Goal: Task Accomplishment & Management: Use online tool/utility

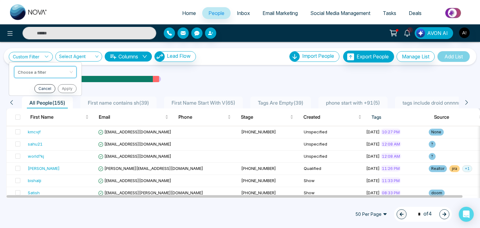
click at [267, 12] on span "Email Marketing" at bounding box center [279, 13] width 35 height 6
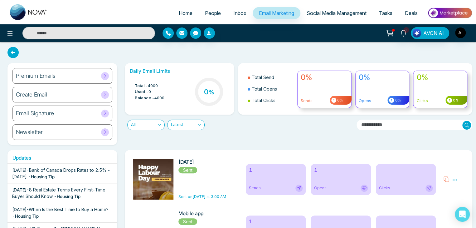
click at [49, 95] on div "Create Email" at bounding box center [62, 95] width 100 height 16
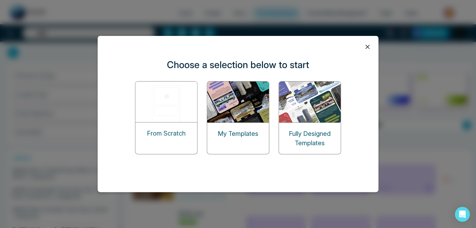
click at [301, 129] on p "Fully Designed Templates" at bounding box center [310, 138] width 62 height 19
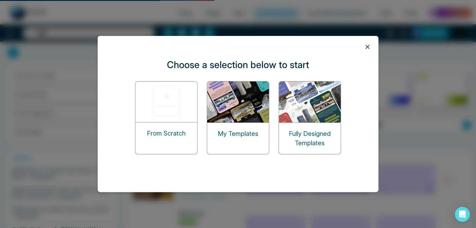
click at [302, 99] on img at bounding box center [310, 101] width 62 height 41
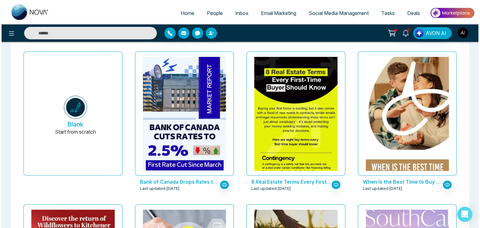
scroll to position [37, 0]
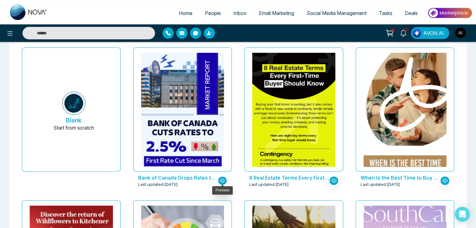
click at [222, 180] on icon "button" at bounding box center [223, 181] width 6 height 6
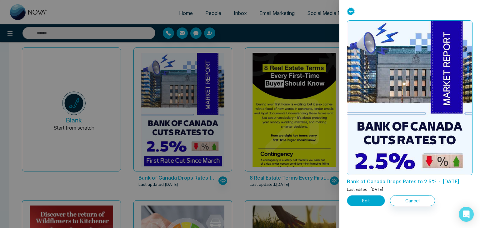
click at [362, 206] on button "Edit" at bounding box center [366, 200] width 38 height 11
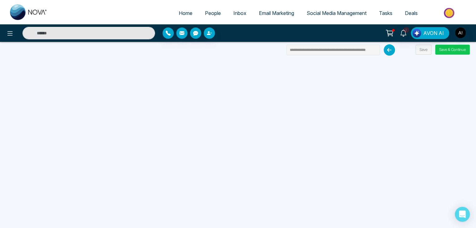
click at [444, 47] on button "Save & Continue" at bounding box center [452, 50] width 35 height 10
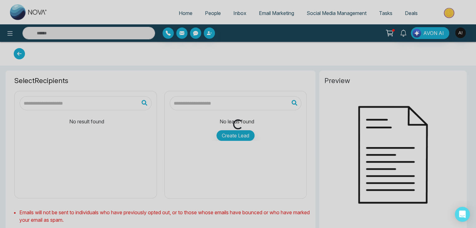
type input "**********"
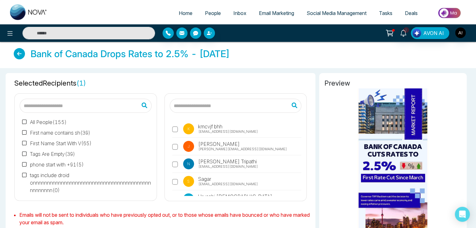
click at [180, 129] on label "k kmcvjf bhh [EMAIL_ADDRESS][DOMAIN_NAME]" at bounding box center [237, 130] width 130 height 14
click at [192, 104] on input "text" at bounding box center [236, 106] width 132 height 14
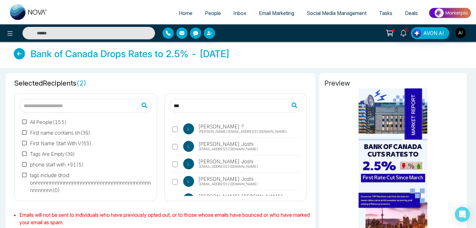
scroll to position [12, 0]
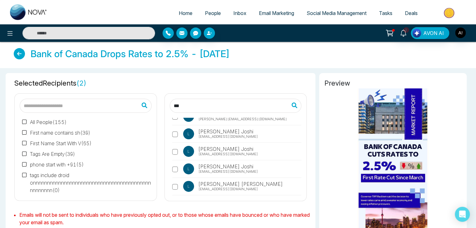
type input "***"
click at [244, 121] on label "[PERSON_NAME] ? [PERSON_NAME][EMAIL_ADDRESS][DOMAIN_NAME]" at bounding box center [237, 118] width 130 height 14
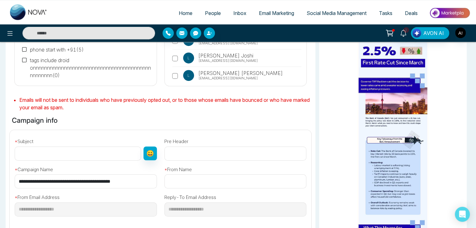
scroll to position [115, 0]
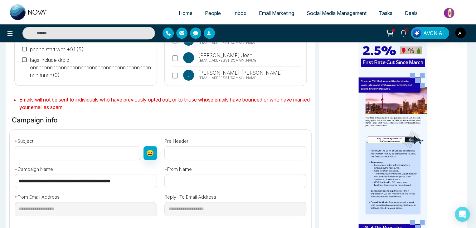
click at [65, 156] on input "text" at bounding box center [78, 153] width 126 height 14
type input "**********"
click at [191, 186] on input "text" at bounding box center [236, 181] width 142 height 14
type input "**********"
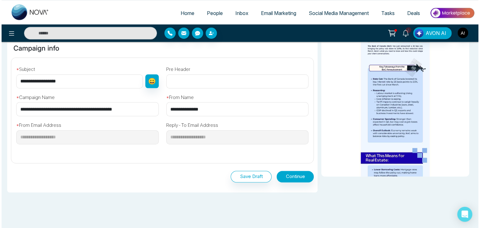
scroll to position [192, 0]
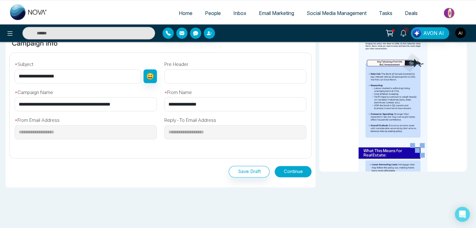
click at [299, 173] on button "Continue" at bounding box center [293, 172] width 37 height 12
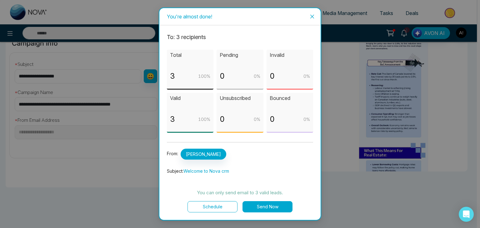
click at [217, 208] on button "Schedule" at bounding box center [212, 206] width 50 height 11
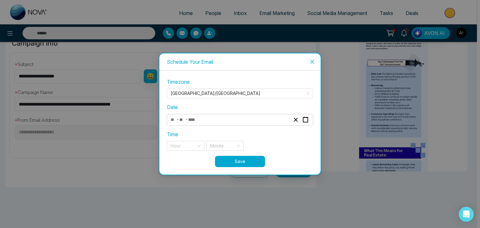
click at [190, 118] on input "number" at bounding box center [194, 120] width 13 height 8
click at [249, 119] on div "- -" at bounding box center [230, 120] width 121 height 8
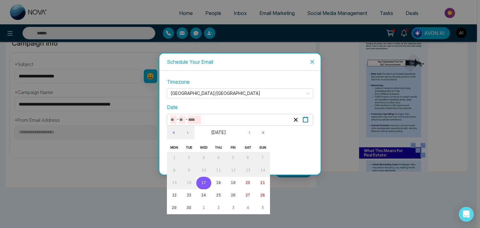
click at [309, 120] on button "button" at bounding box center [305, 120] width 10 height 8
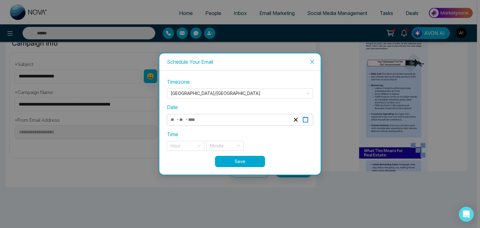
click at [304, 119] on icon "button" at bounding box center [305, 120] width 6 height 6
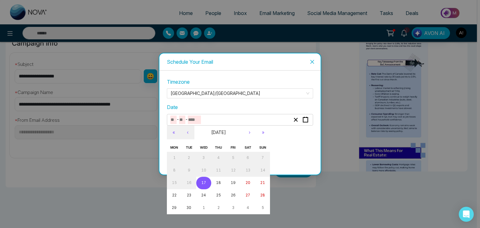
click at [206, 181] on button "17" at bounding box center [203, 183] width 15 height 12
type input "*"
type input "**"
type input "****"
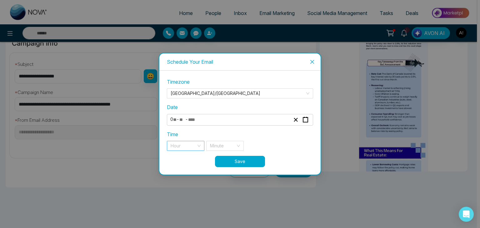
click at [186, 144] on input "search" at bounding box center [183, 145] width 26 height 9
click at [181, 158] on div "11 pm" at bounding box center [185, 158] width 30 height 7
click at [233, 144] on input "search" at bounding box center [223, 145] width 26 height 9
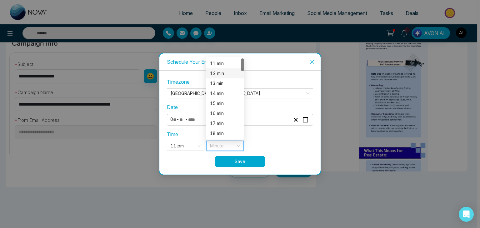
click at [218, 74] on div "12 min" at bounding box center [225, 73] width 30 height 7
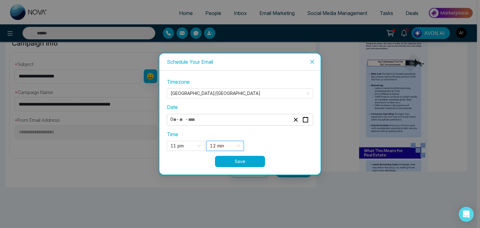
click at [237, 160] on button "Save" at bounding box center [240, 161] width 50 height 11
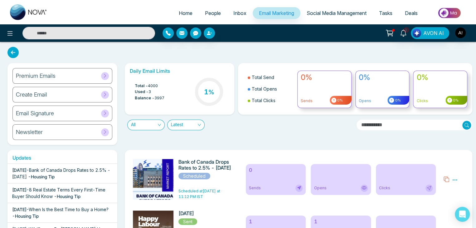
click at [458, 180] on div "Unschedule Preview" at bounding box center [454, 179] width 28 height 41
click at [452, 180] on icon at bounding box center [455, 180] width 6 height 6
click at [435, 199] on span "Preview" at bounding box center [436, 197] width 17 height 5
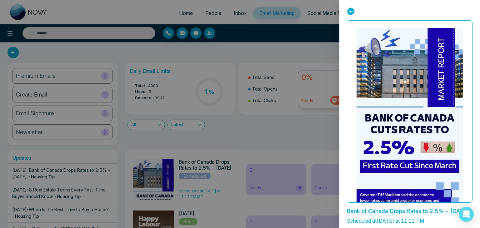
click at [348, 14] on icon at bounding box center [351, 11] width 8 height 8
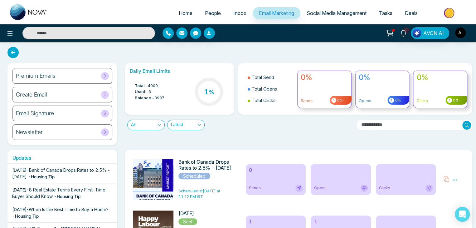
click at [62, 93] on div "Create Email" at bounding box center [62, 95] width 100 height 16
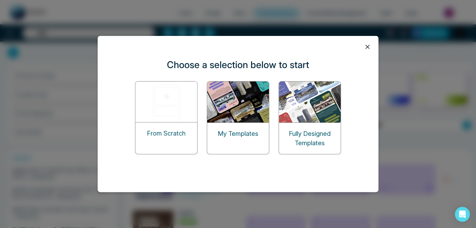
click at [223, 118] on img at bounding box center [238, 101] width 62 height 41
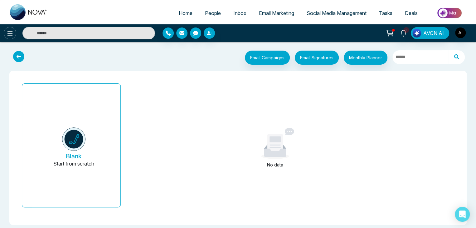
click at [9, 35] on icon at bounding box center [9, 33] width 5 height 4
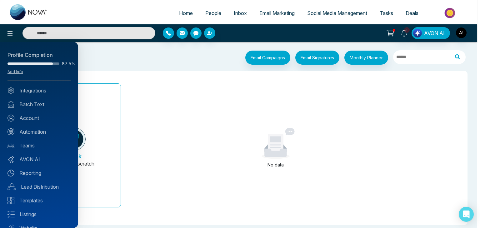
click at [87, 6] on div at bounding box center [240, 114] width 480 height 228
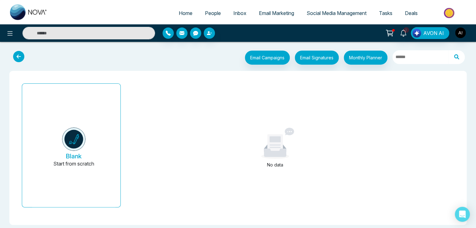
click at [277, 11] on span "Email Marketing" at bounding box center [276, 13] width 35 height 6
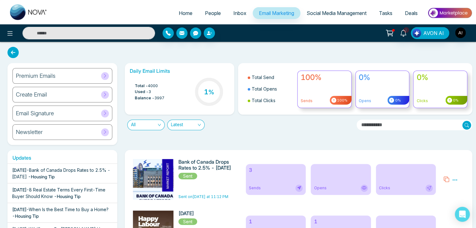
click at [457, 179] on icon at bounding box center [455, 180] width 6 height 6
click at [386, 141] on div "Daily Email Limits Total - 4000 Used - 3 Balance - 3997 1 % Total Send Total Op…" at bounding box center [297, 104] width 352 height 82
click at [454, 180] on icon at bounding box center [455, 180] width 6 height 6
click at [447, 199] on link "Analytics" at bounding box center [444, 197] width 18 height 5
